Goal: Transaction & Acquisition: Purchase product/service

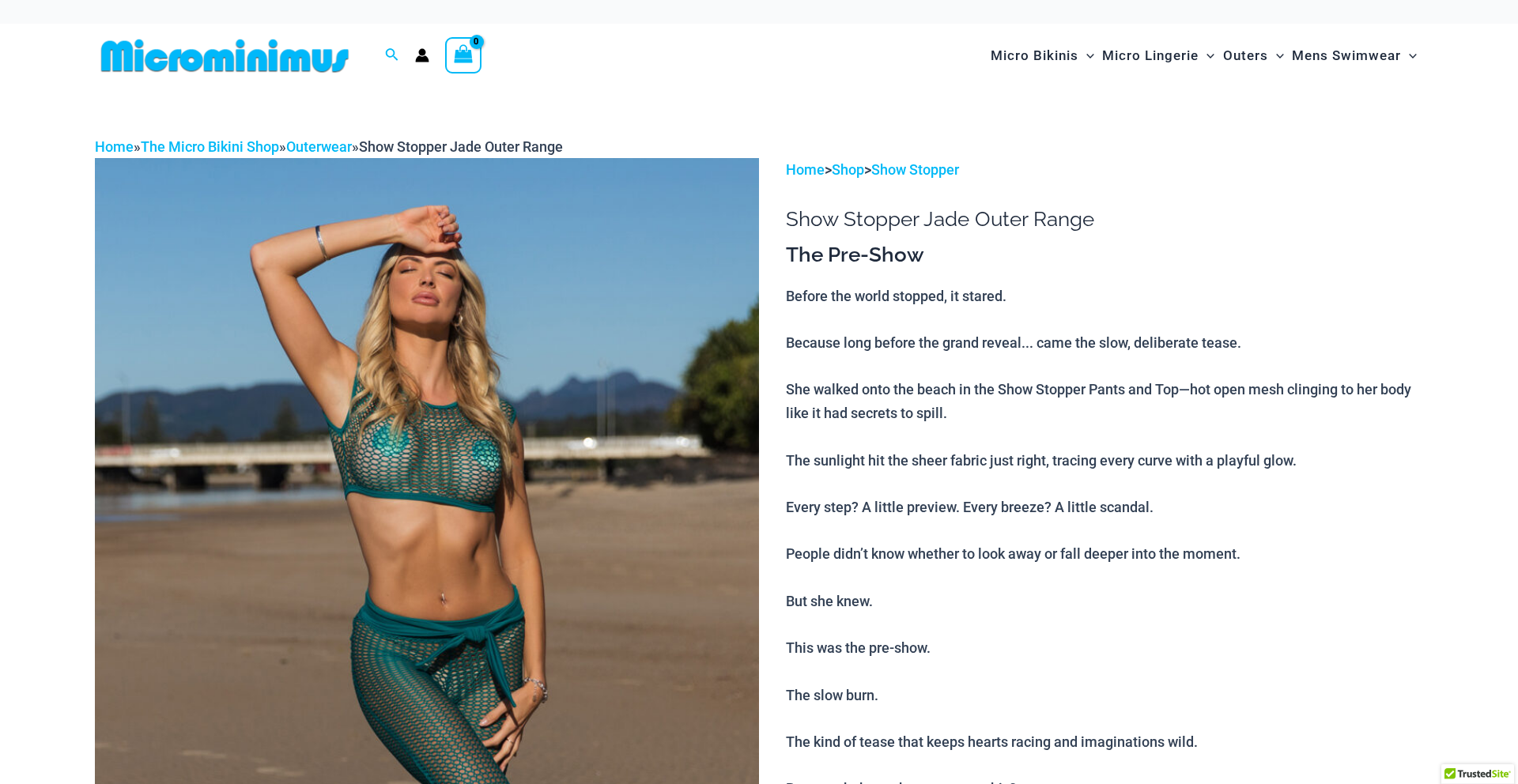
click at [310, 72] on img at bounding box center [225, 55] width 260 height 35
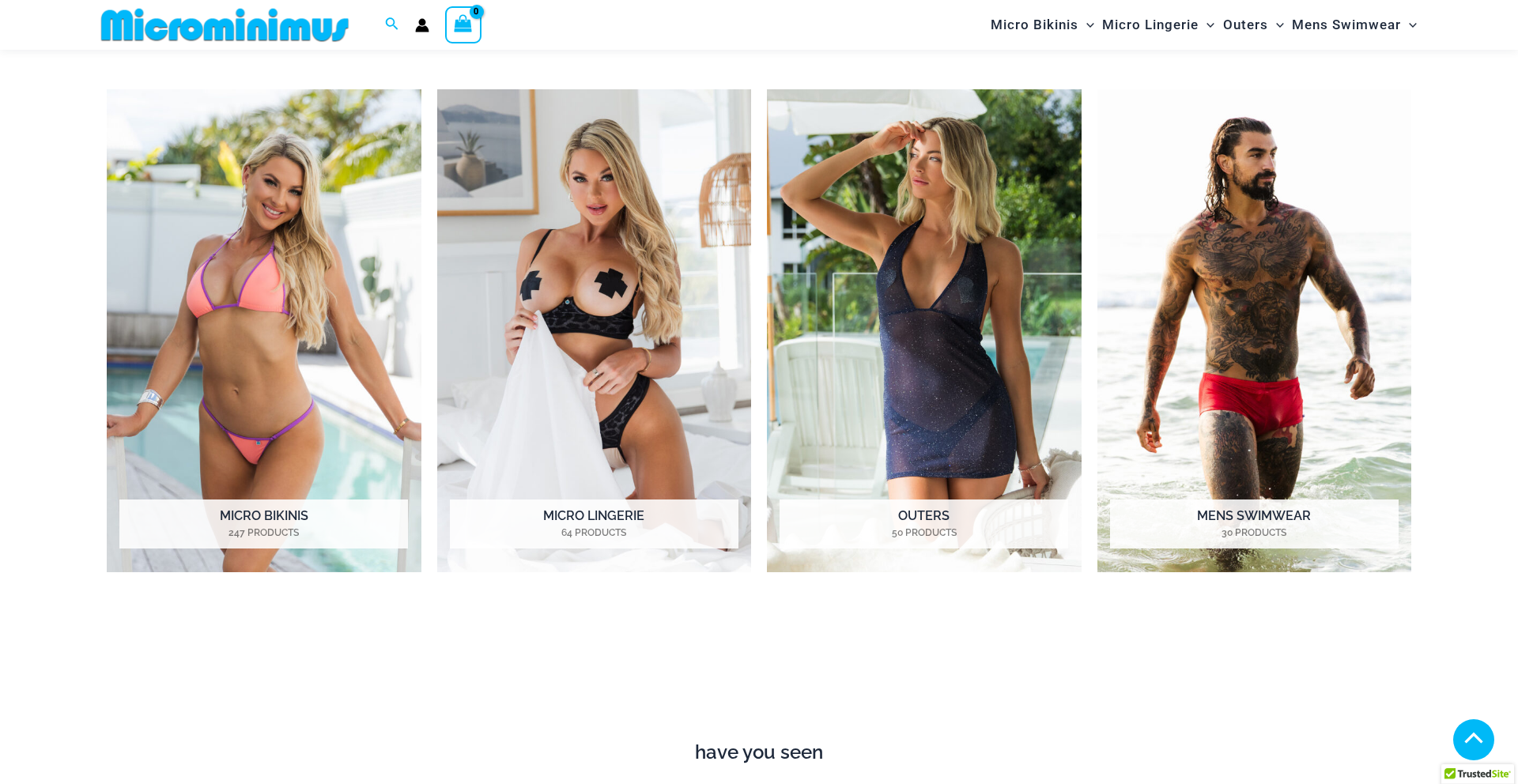
scroll to position [884, 0]
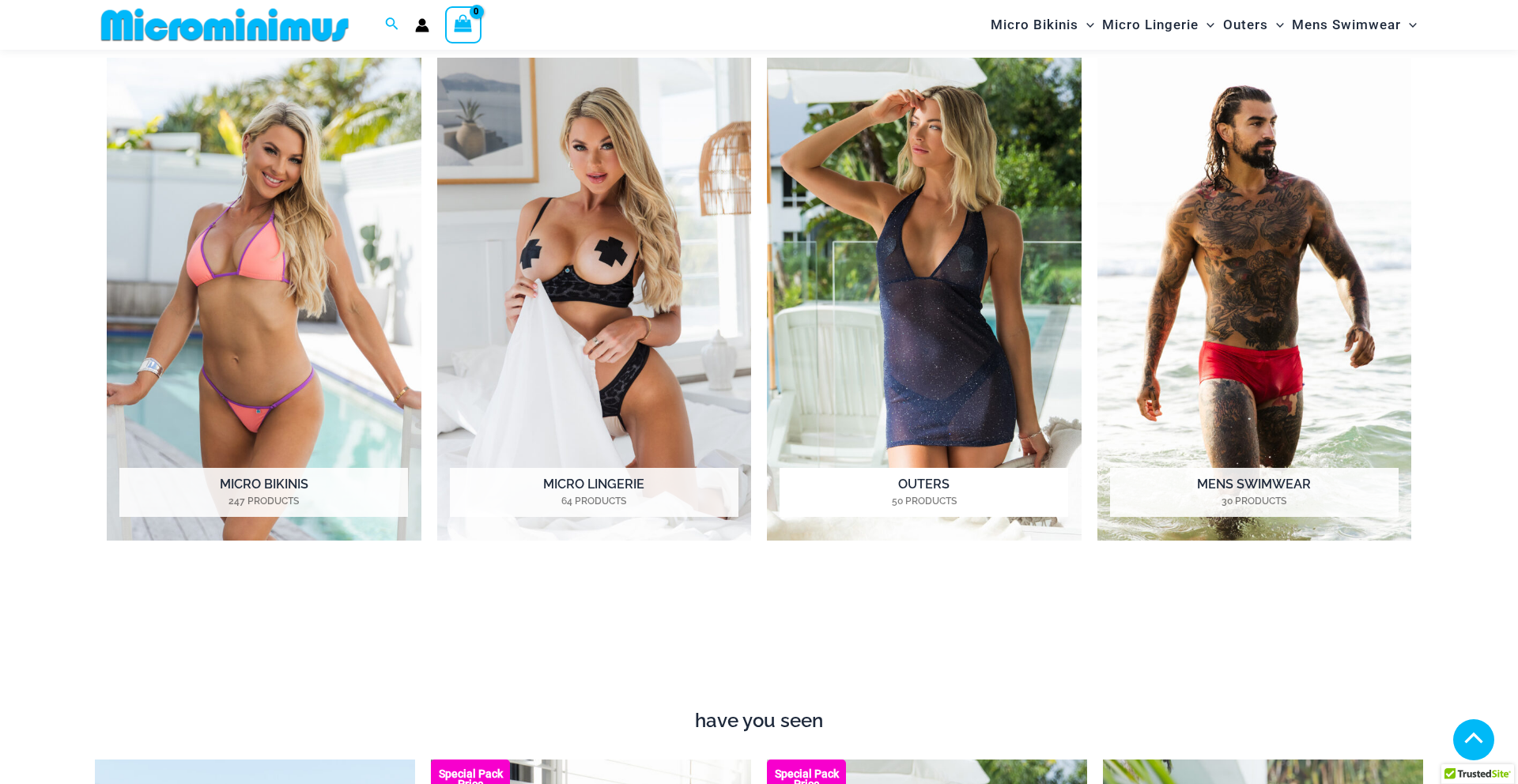
click at [968, 291] on img "Visit product category Outers" at bounding box center [924, 299] width 315 height 483
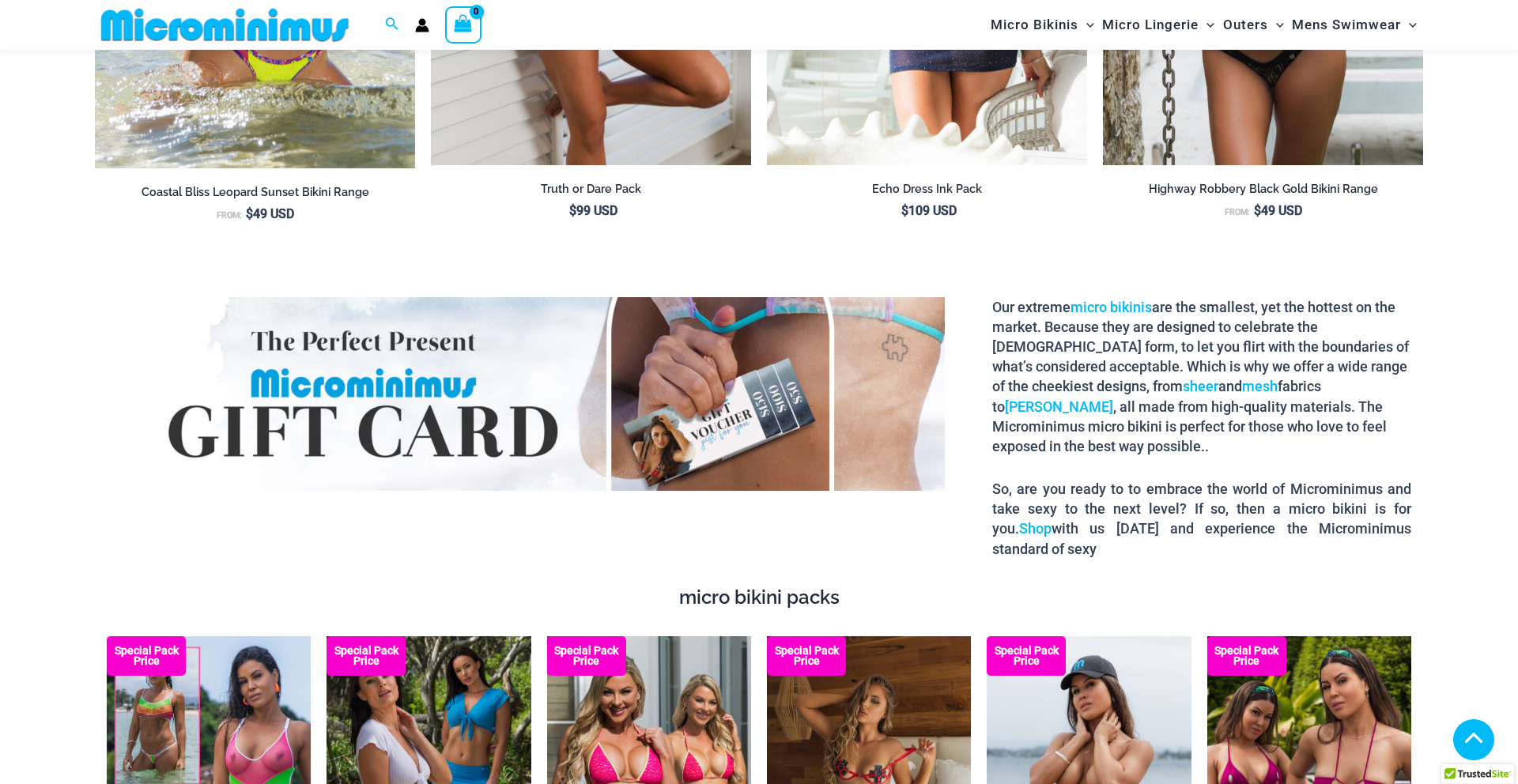
scroll to position [2188, 0]
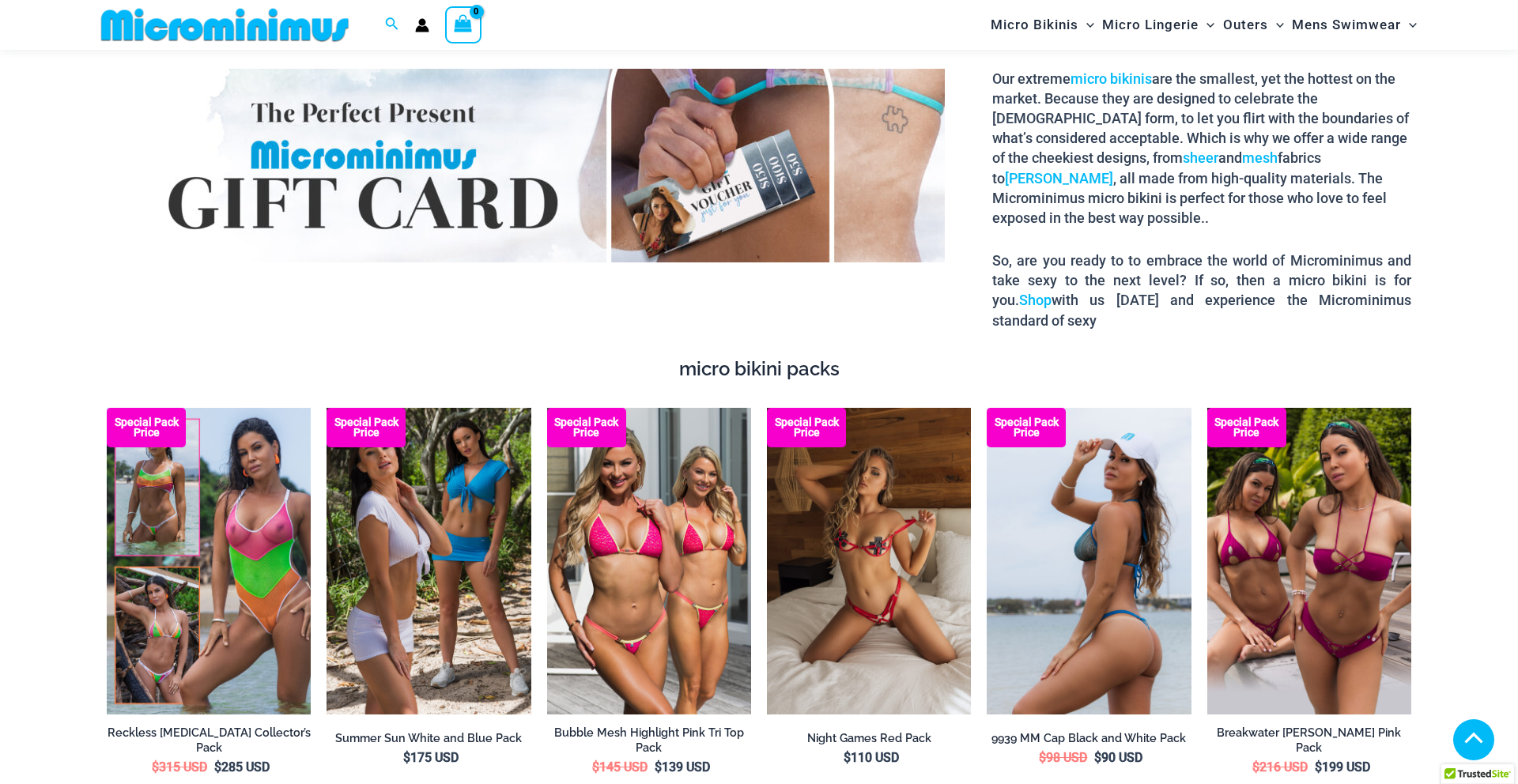
click at [1053, 516] on img at bounding box center [1089, 560] width 204 height 306
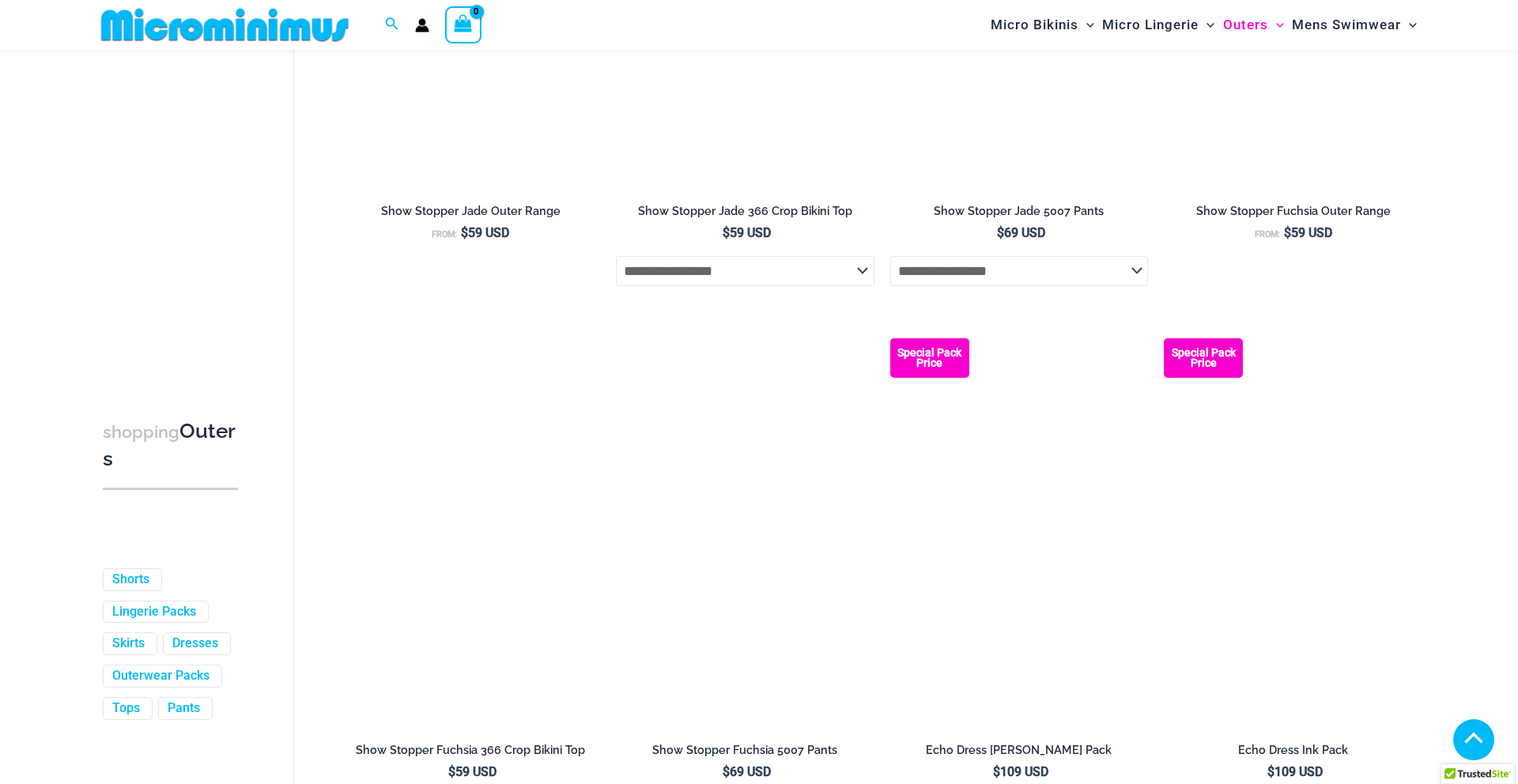
scroll to position [1674, 0]
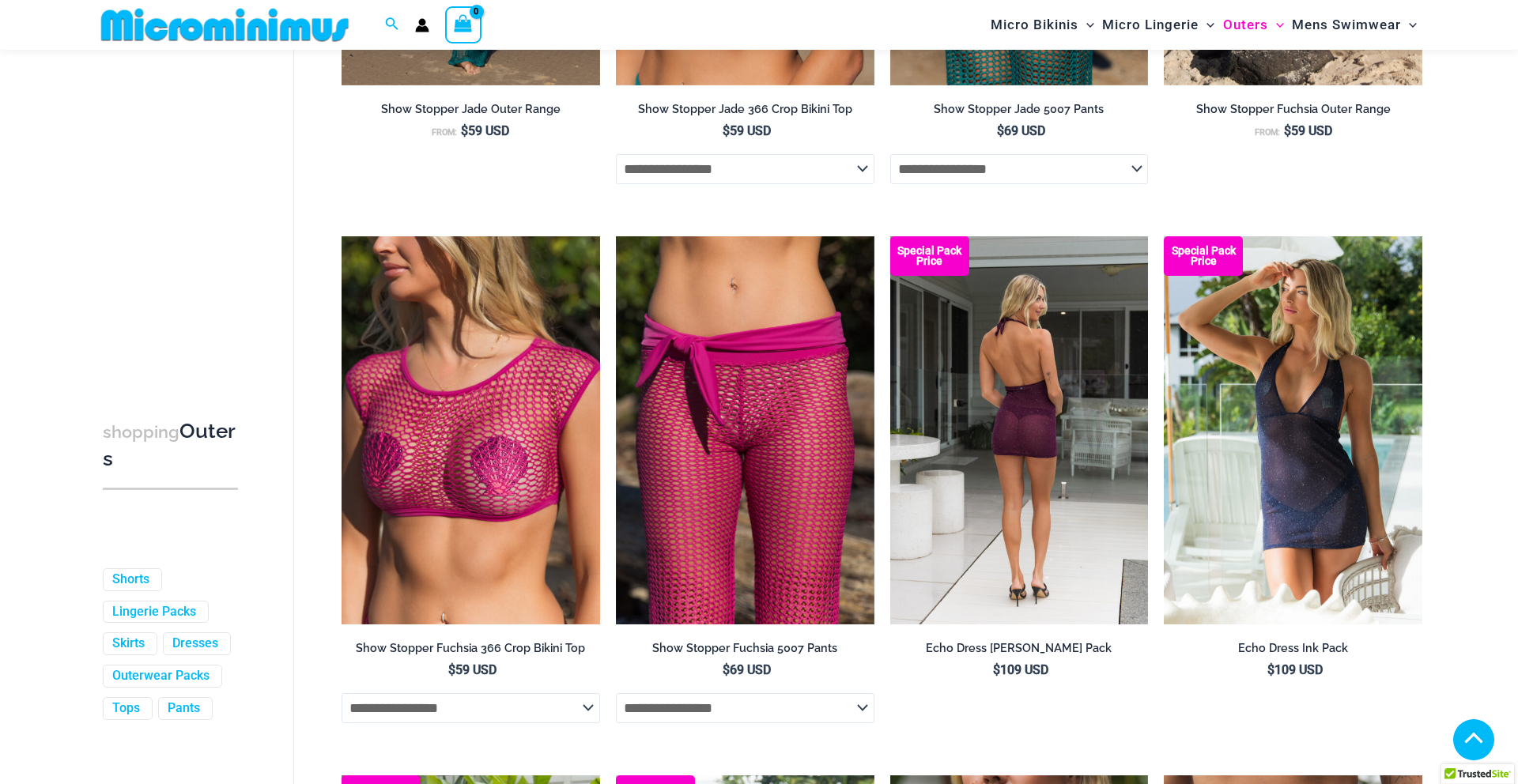
click at [1055, 449] on img at bounding box center [1020, 429] width 259 height 387
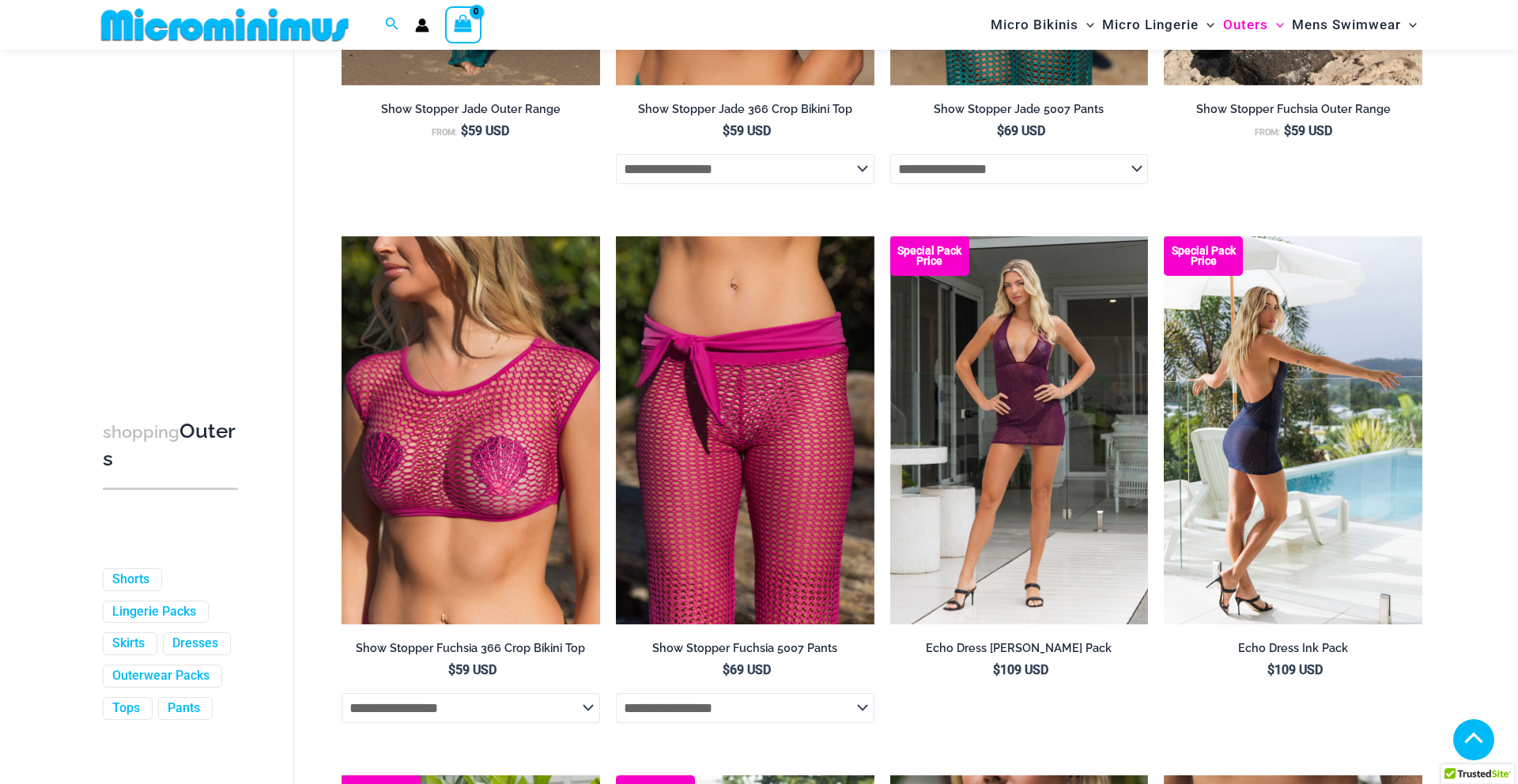
click at [1319, 395] on img at bounding box center [1293, 429] width 259 height 387
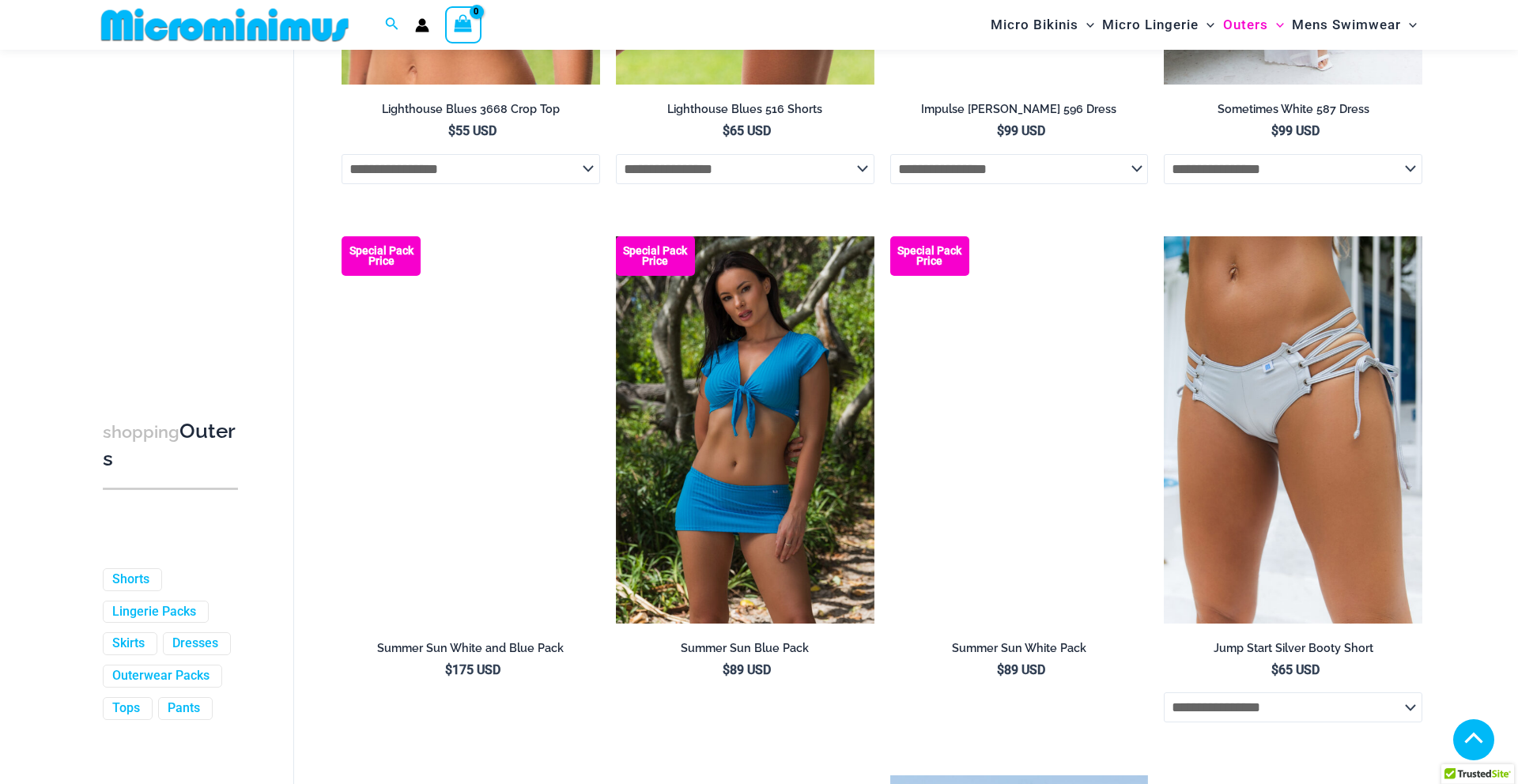
scroll to position [3301, 0]
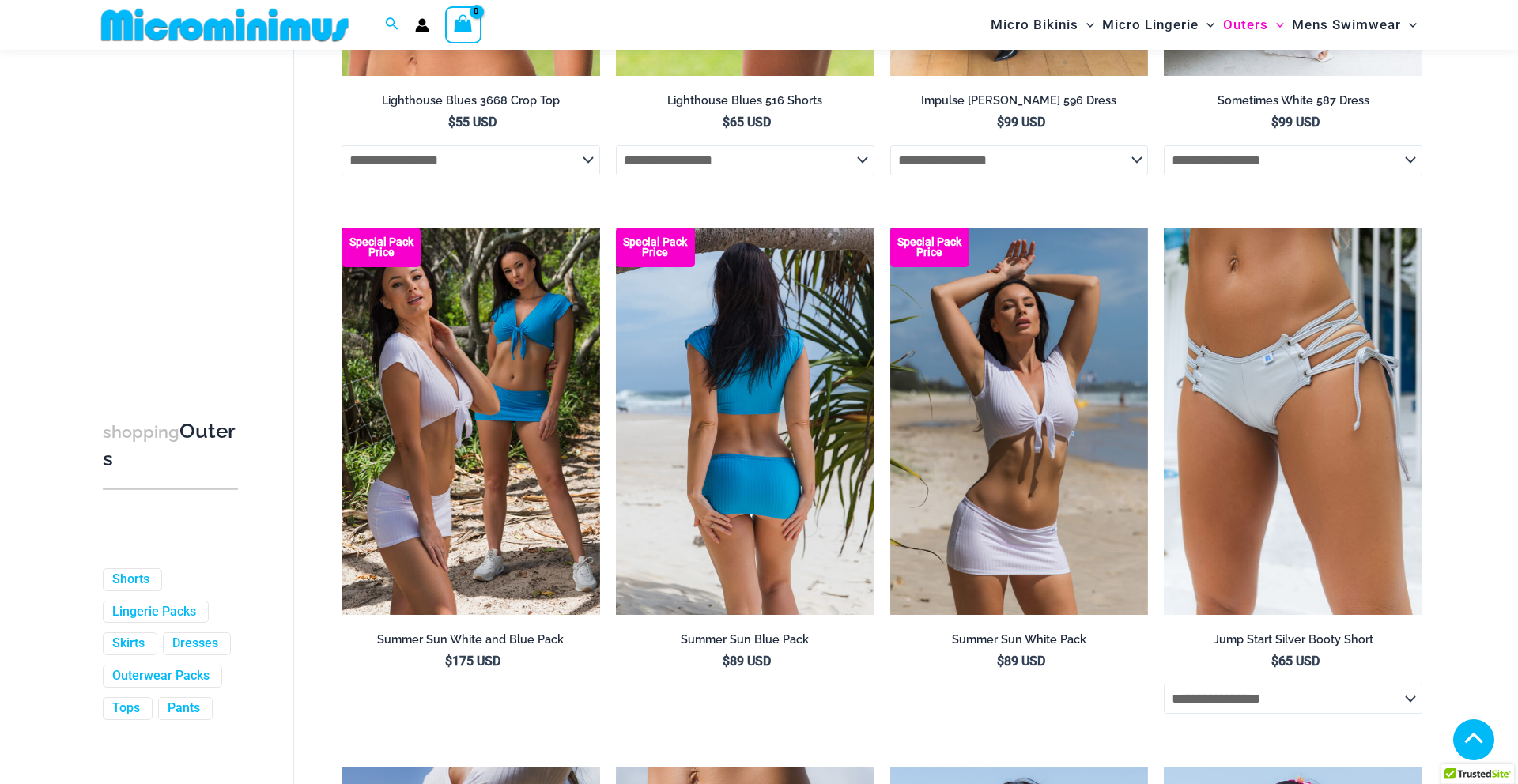
click at [768, 420] on img at bounding box center [745, 420] width 259 height 387
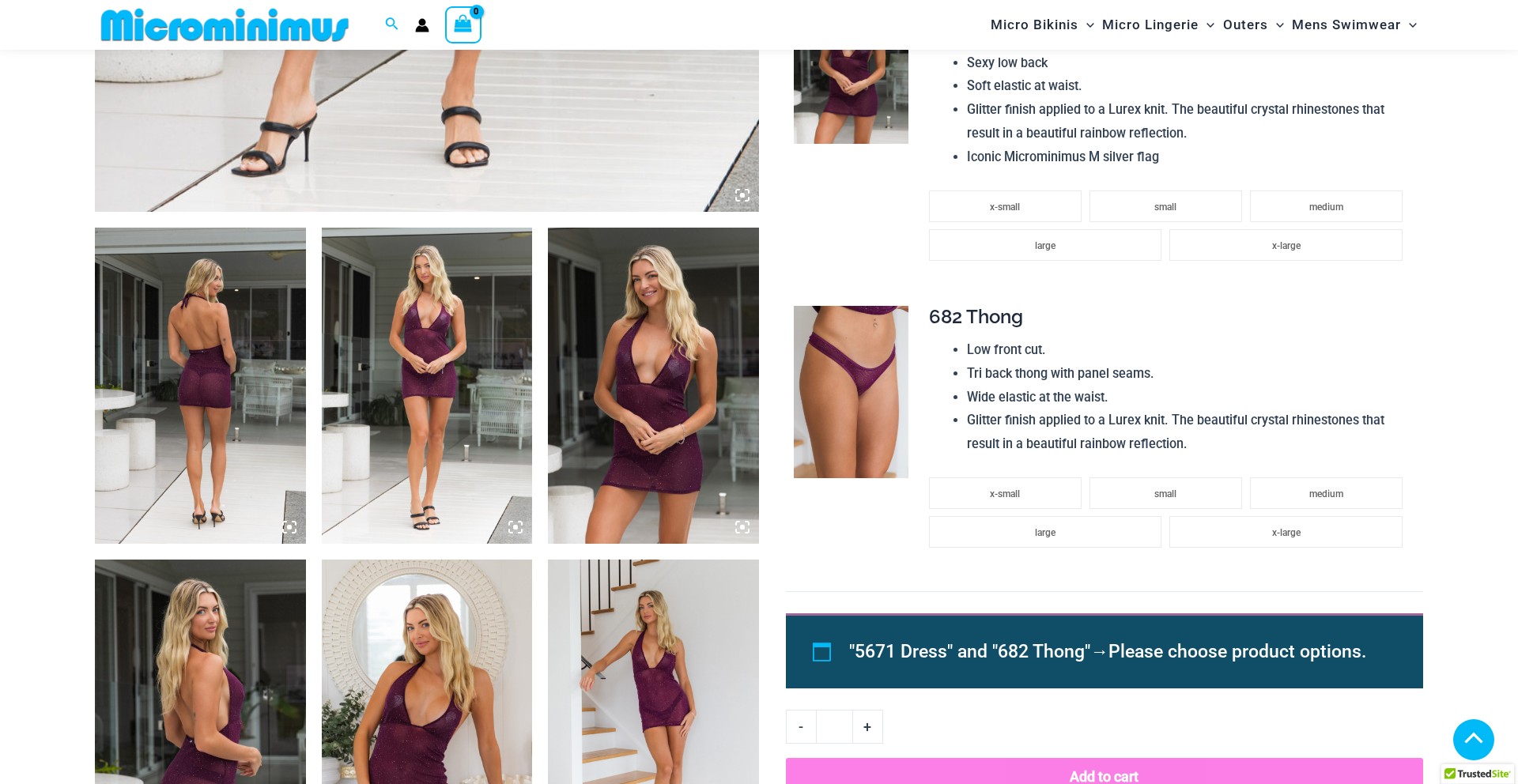
scroll to position [877, 0]
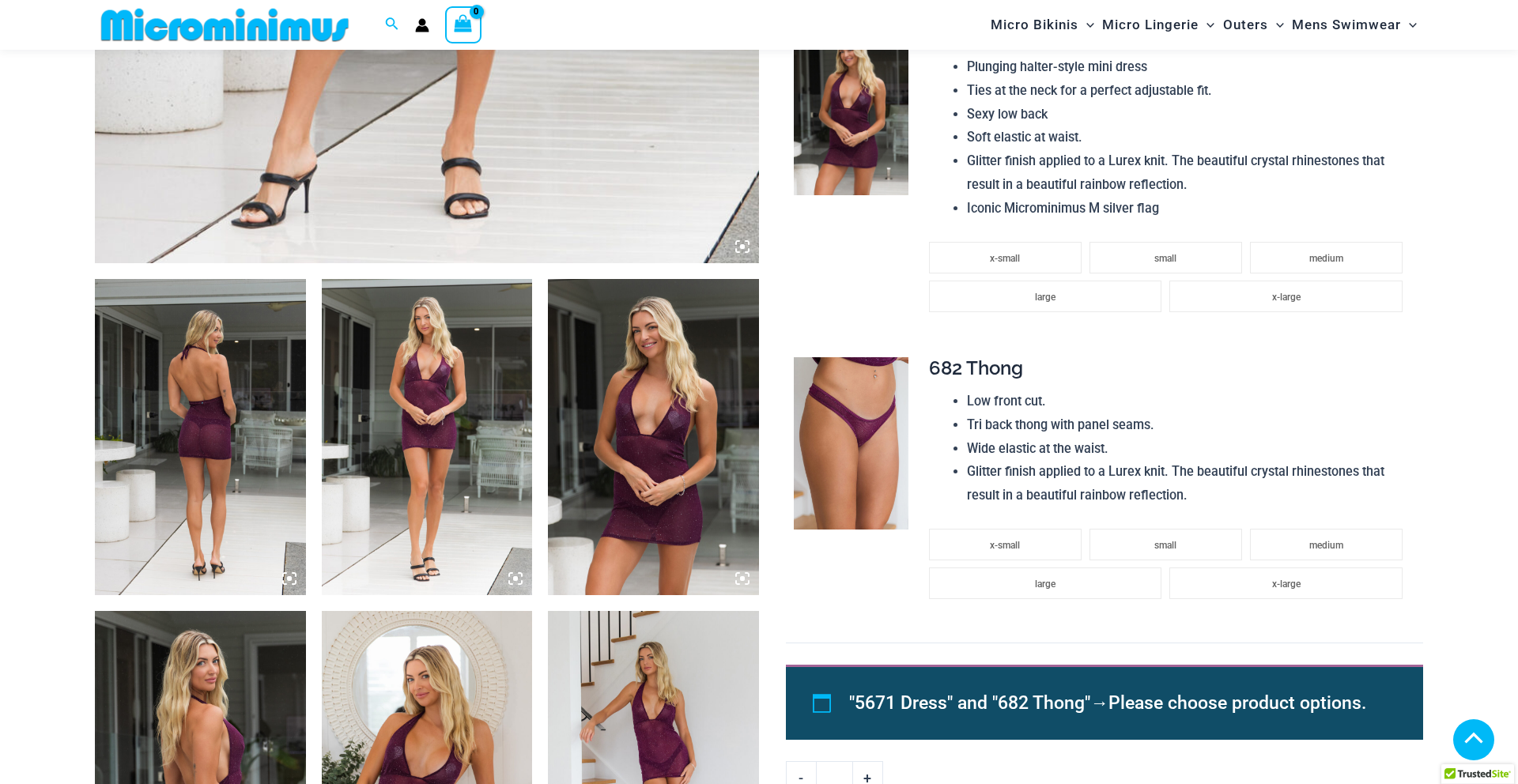
click at [244, 438] on img at bounding box center [200, 437] width 211 height 317
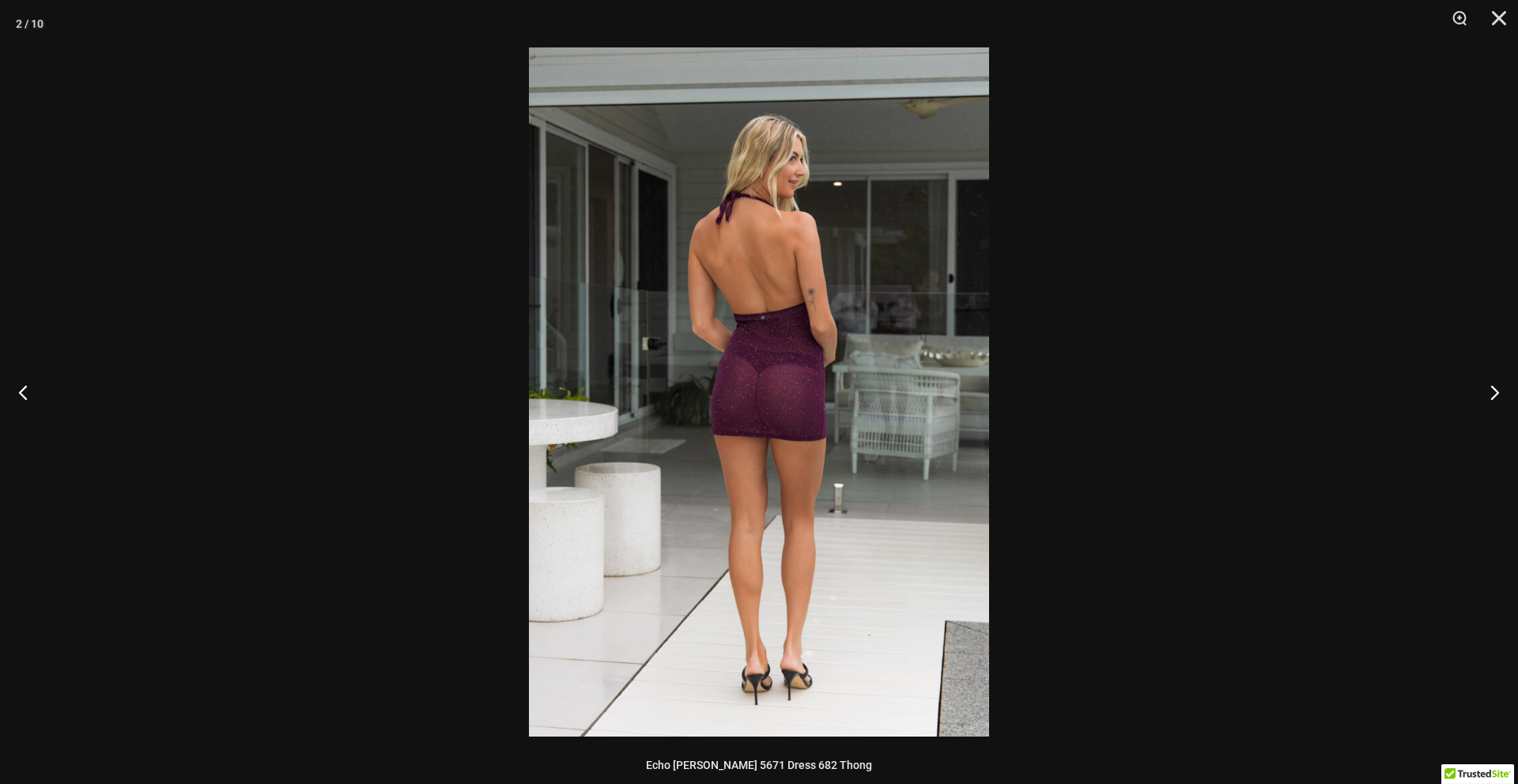
click at [1360, 300] on div at bounding box center [759, 392] width 1518 height 784
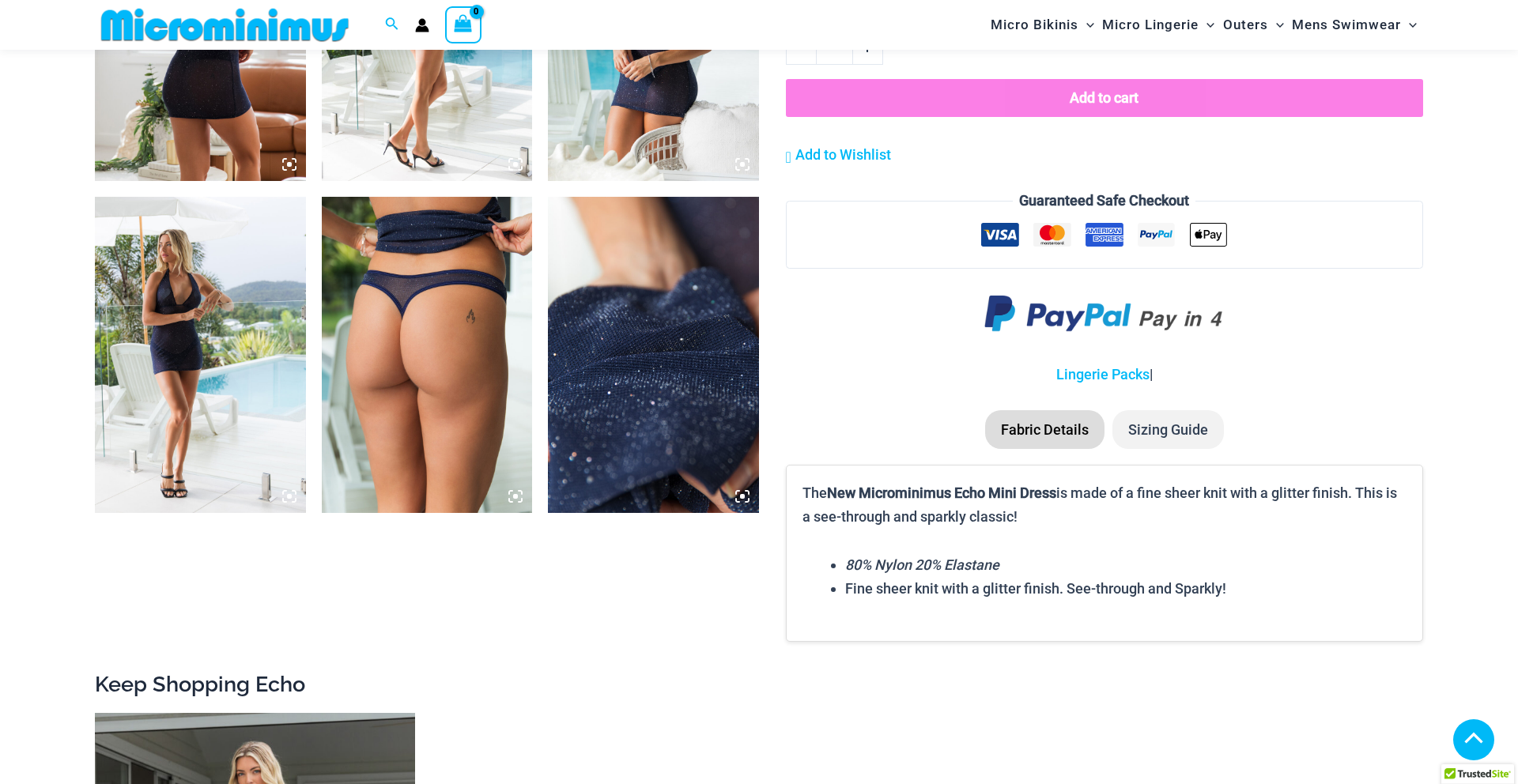
scroll to position [1831, 0]
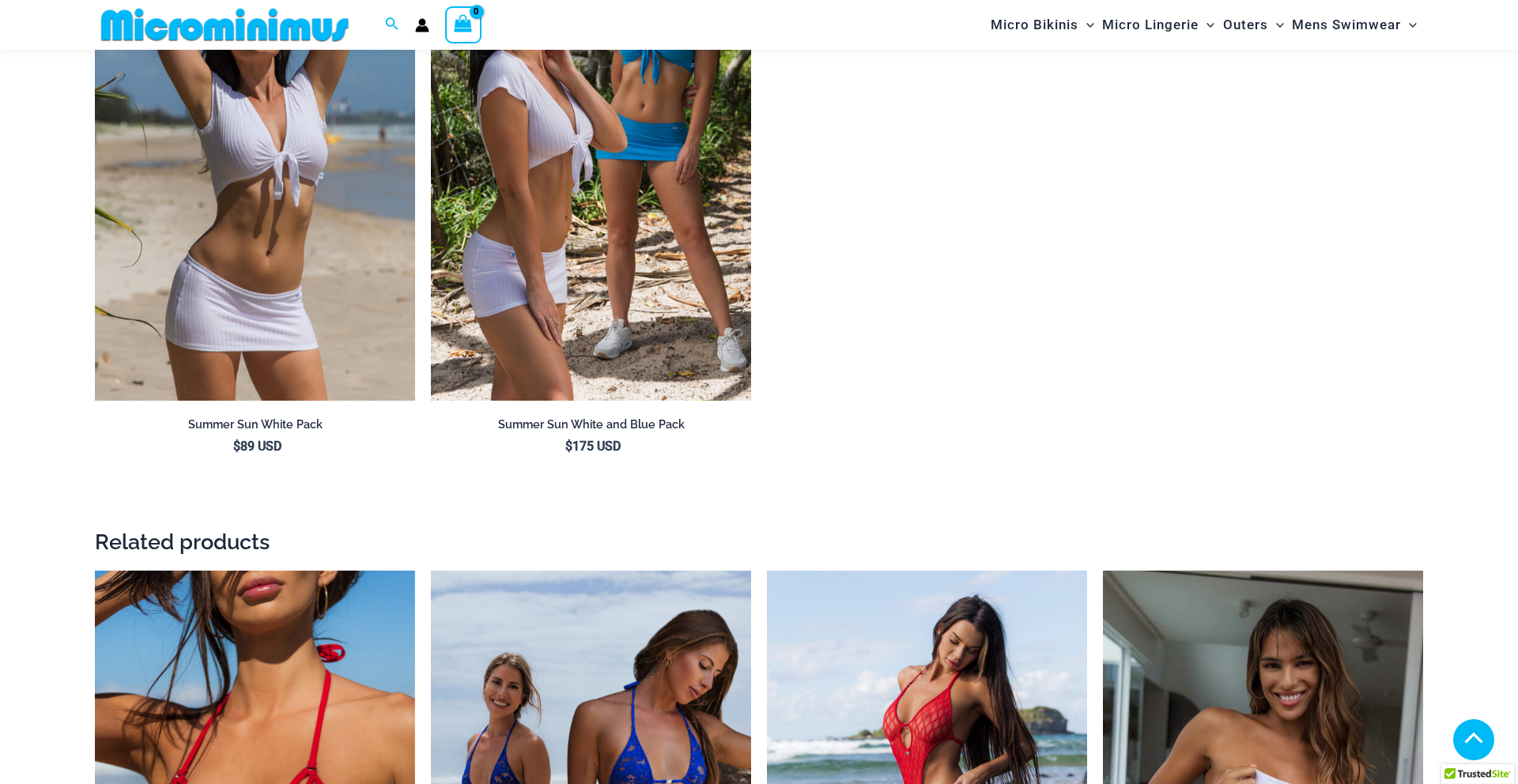
scroll to position [2085, 0]
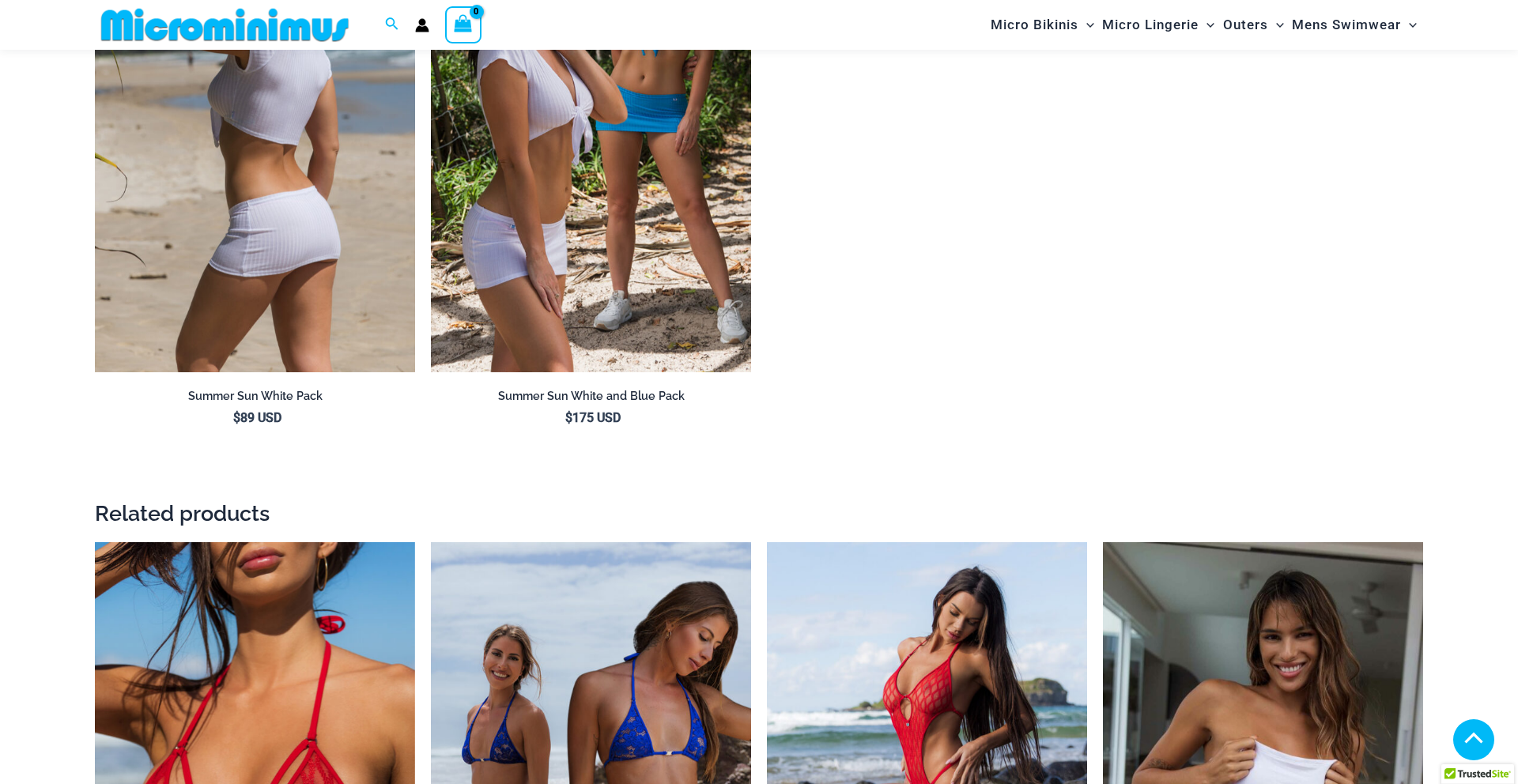
click at [247, 195] on img at bounding box center [255, 132] width 320 height 481
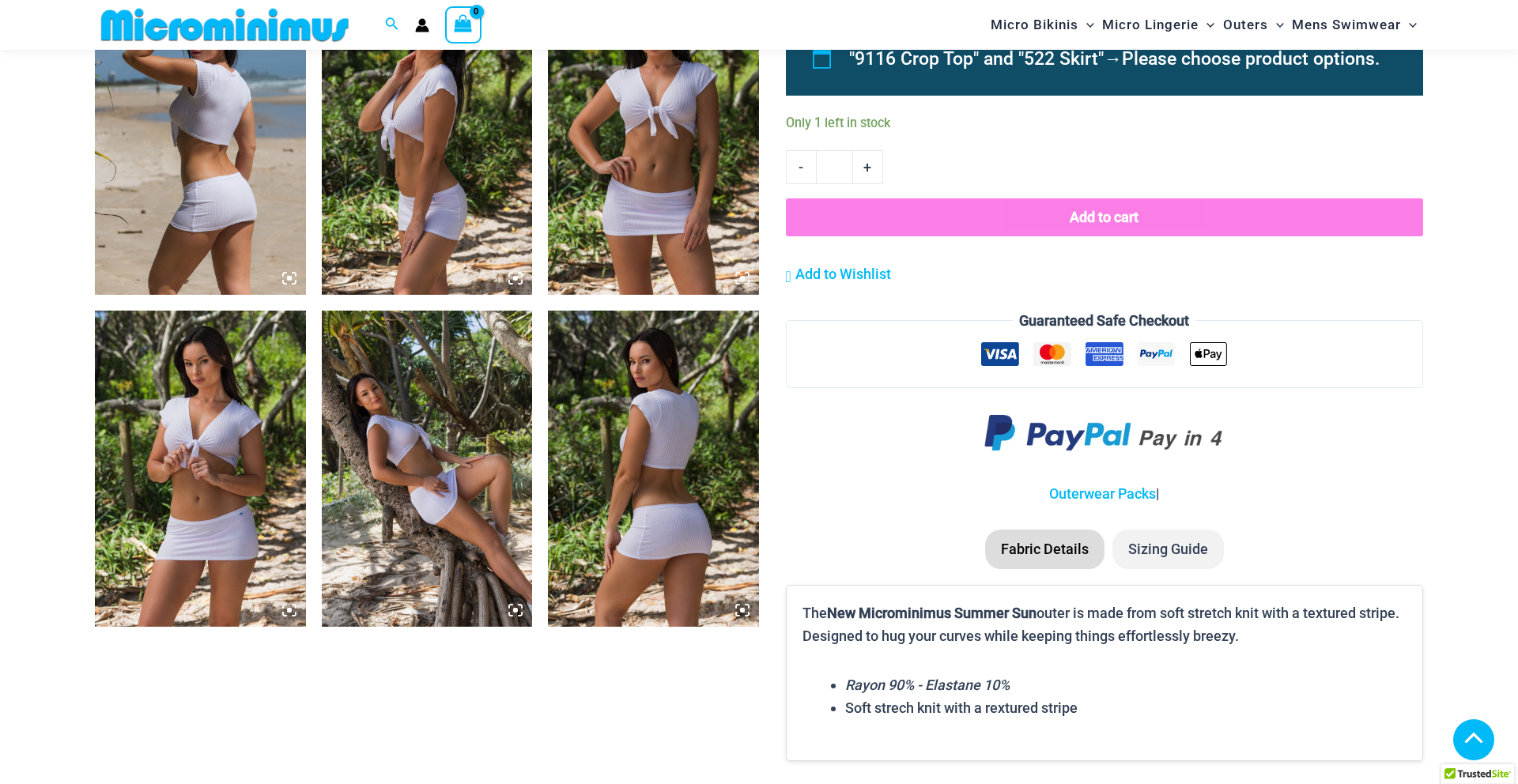
scroll to position [1732, 0]
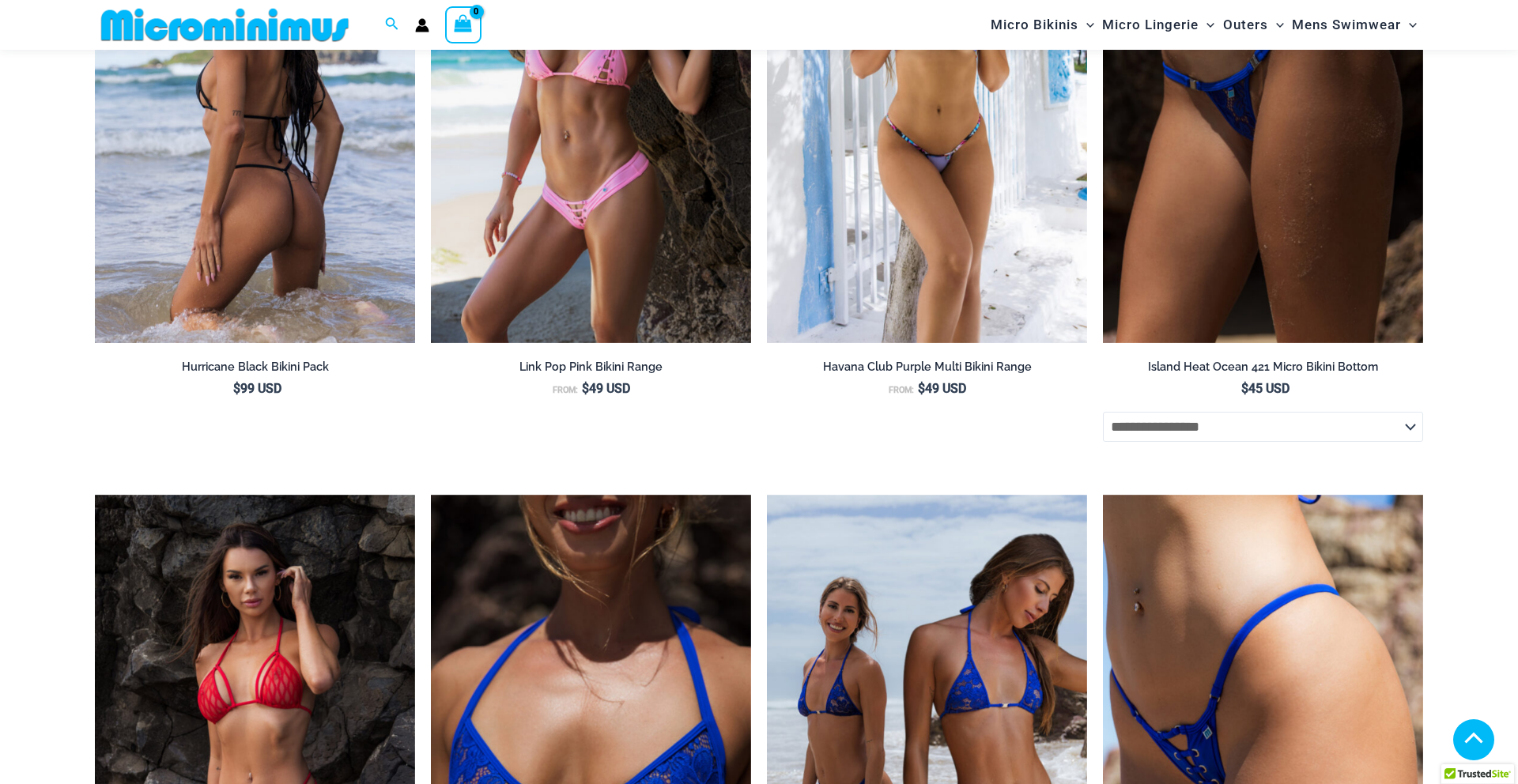
scroll to position [2807, 0]
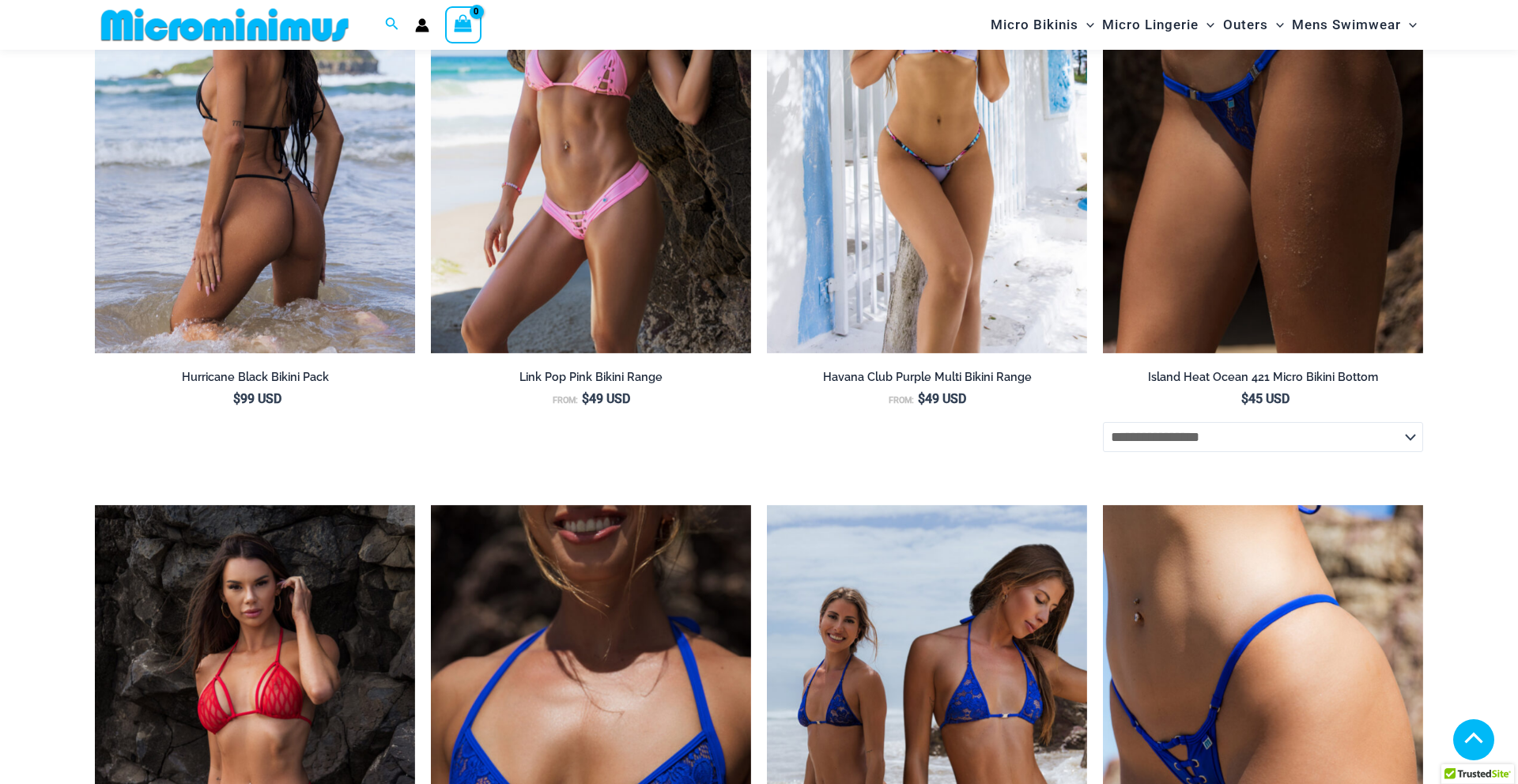
click at [323, 127] on img at bounding box center [255, 114] width 320 height 481
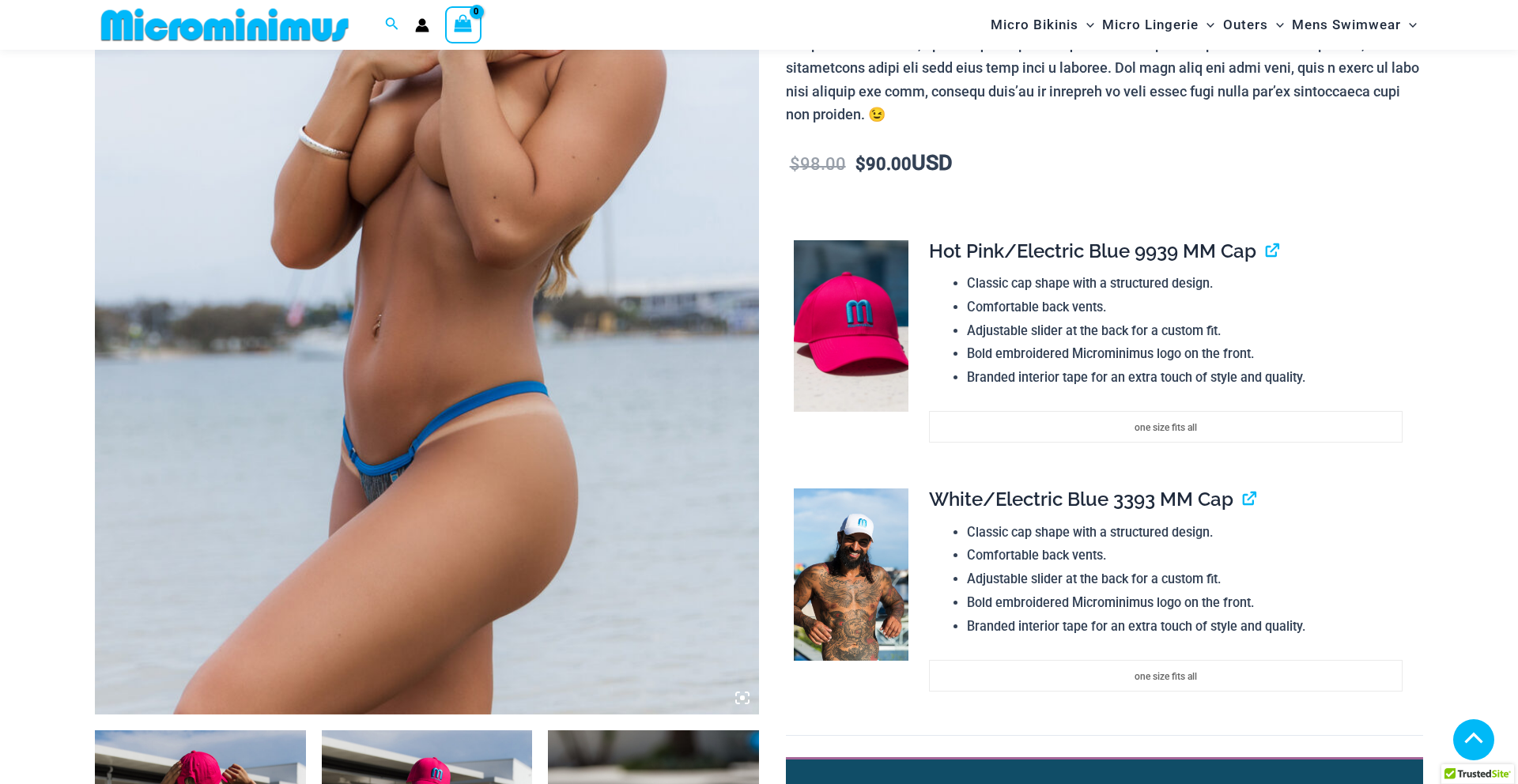
scroll to position [419, 0]
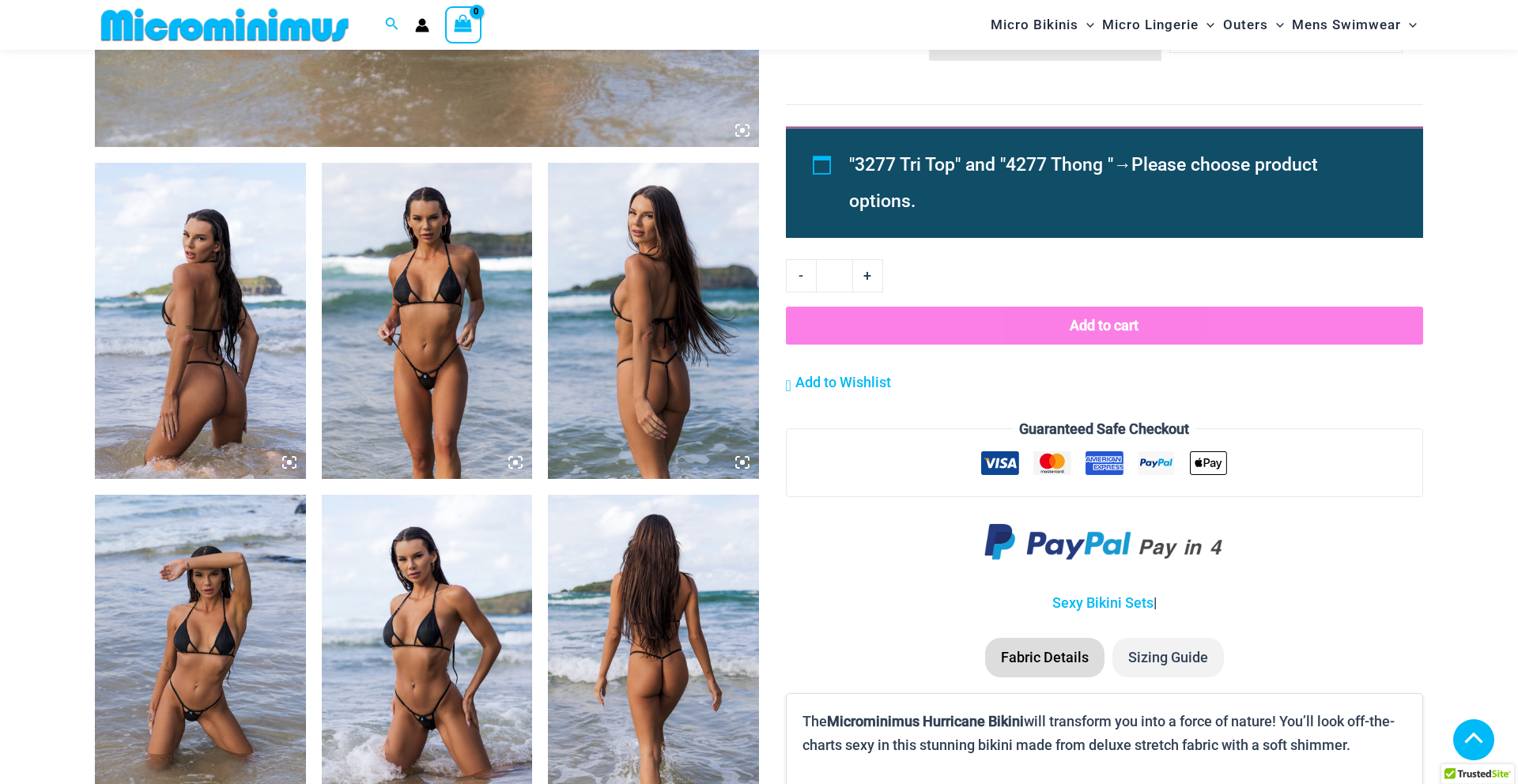
scroll to position [1213, 0]
